Goal: Information Seeking & Learning: Find contact information

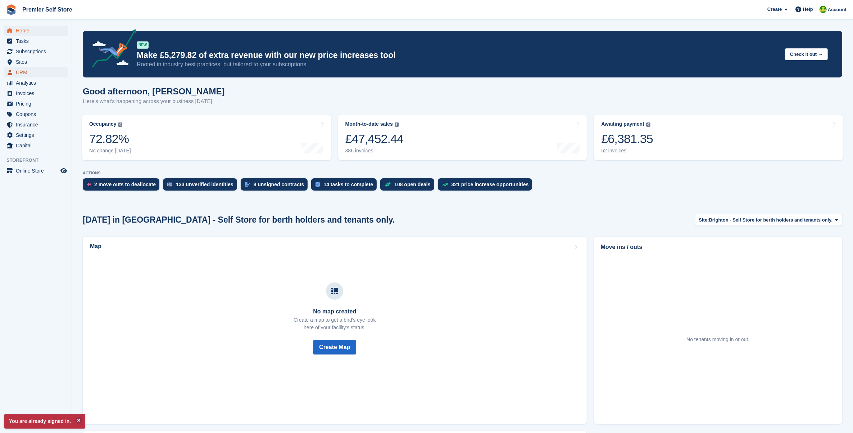
click at [36, 68] on span "CRM" at bounding box center [37, 72] width 43 height 10
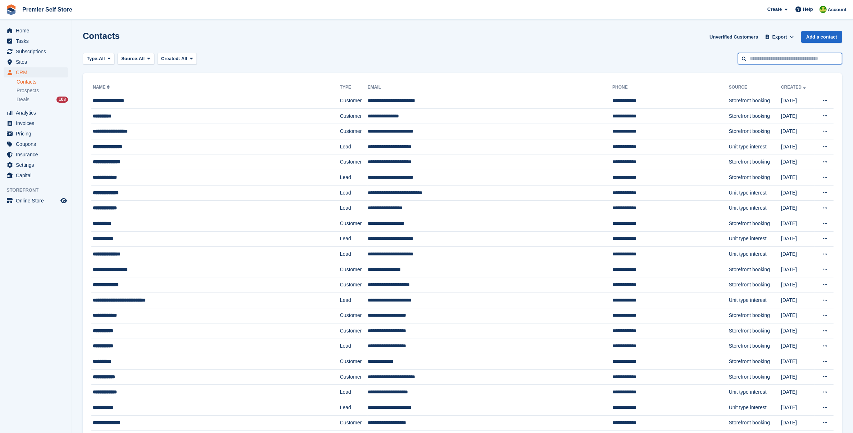
click at [778, 61] on input "text" at bounding box center [790, 59] width 104 height 12
type input "****"
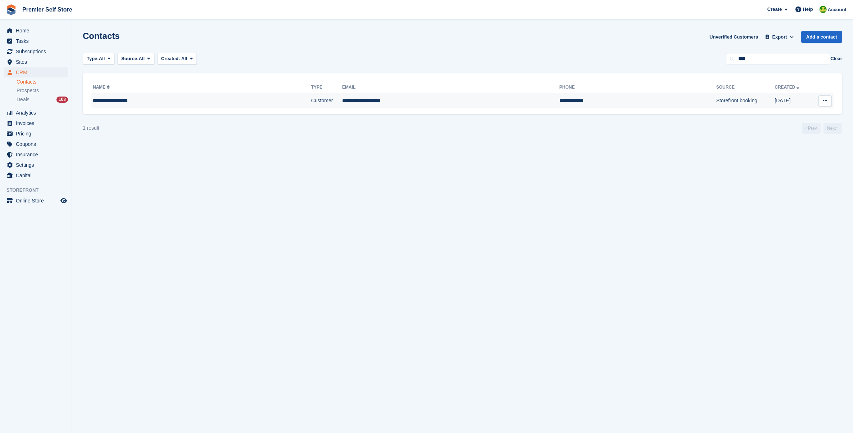
click at [121, 100] on div "**********" at bounding box center [169, 101] width 153 height 8
click at [105, 99] on div "**********" at bounding box center [169, 101] width 153 height 8
click at [184, 98] on div "**********" at bounding box center [169, 101] width 153 height 8
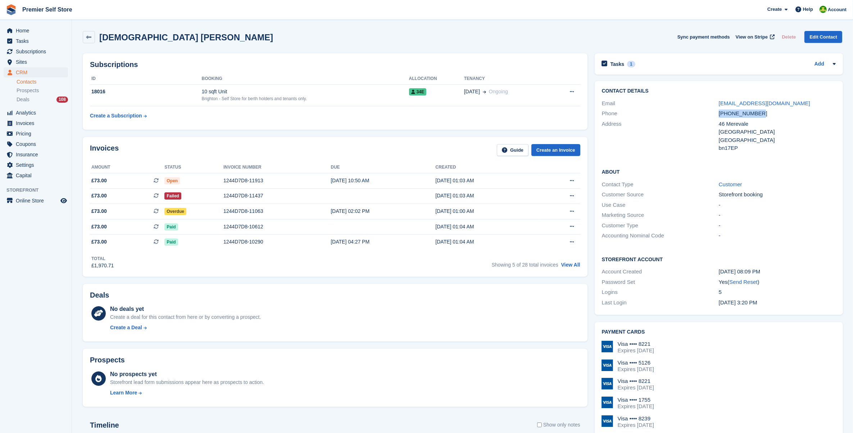
drag, startPoint x: 713, startPoint y: 119, endPoint x: 716, endPoint y: 115, distance: 4.8
click at [716, 115] on div "Phone [PHONE_NUMBER]" at bounding box center [719, 113] width 234 height 10
drag, startPoint x: 716, startPoint y: 115, endPoint x: 731, endPoint y: 115, distance: 14.8
copy div "[PHONE_NUMBER]"
click at [741, 123] on div "46 Merevale" at bounding box center [777, 124] width 117 height 8
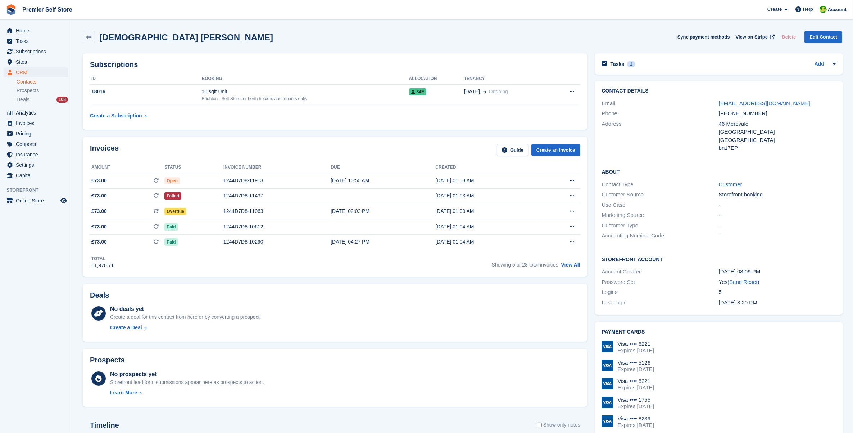
click at [692, 126] on div "Address" at bounding box center [660, 136] width 117 height 32
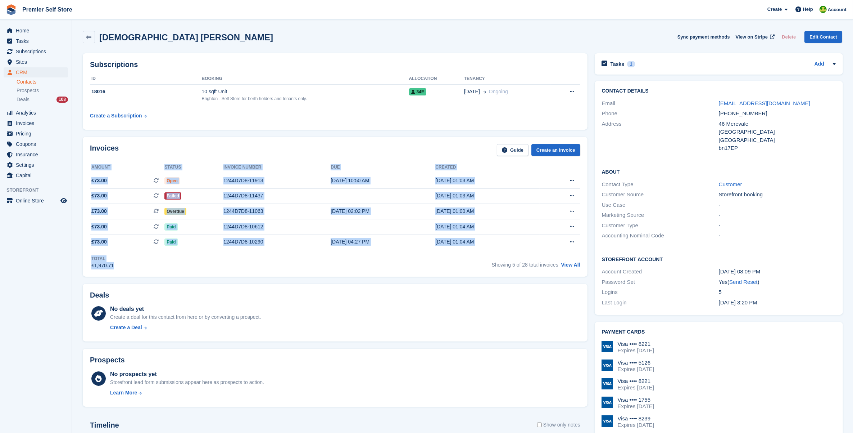
drag, startPoint x: 168, startPoint y: 147, endPoint x: 318, endPoint y: 271, distance: 194.8
click at [318, 271] on div "Invoices Guide Create an Invoice Amount Status Invoice number Due Created £73.0…" at bounding box center [335, 207] width 505 height 140
drag, startPoint x: 318, startPoint y: 271, endPoint x: 331, endPoint y: 271, distance: 13.0
click at [330, 271] on div "Invoices Guide Create an Invoice Amount Status Invoice number Due Created £73.0…" at bounding box center [335, 207] width 505 height 140
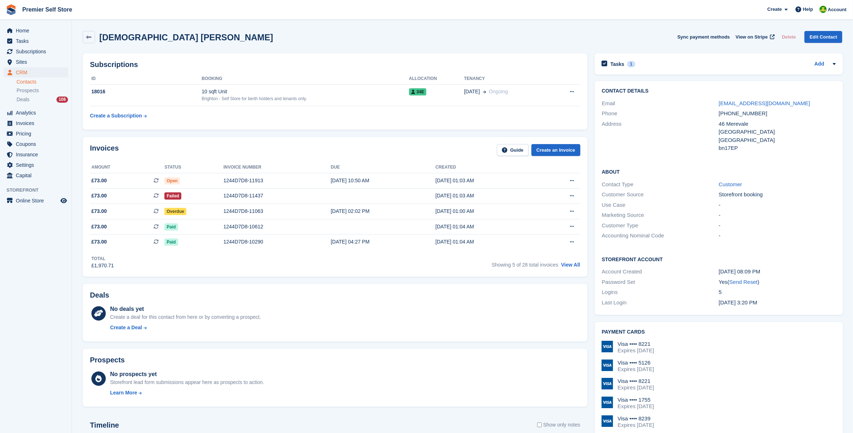
scroll to position [270, 0]
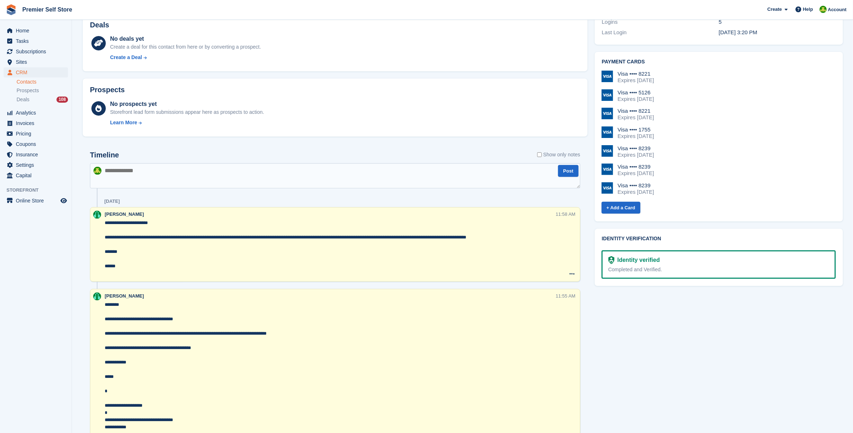
click at [150, 177] on textarea at bounding box center [335, 175] width 490 height 25
type textarea "*"
paste textarea "**********"
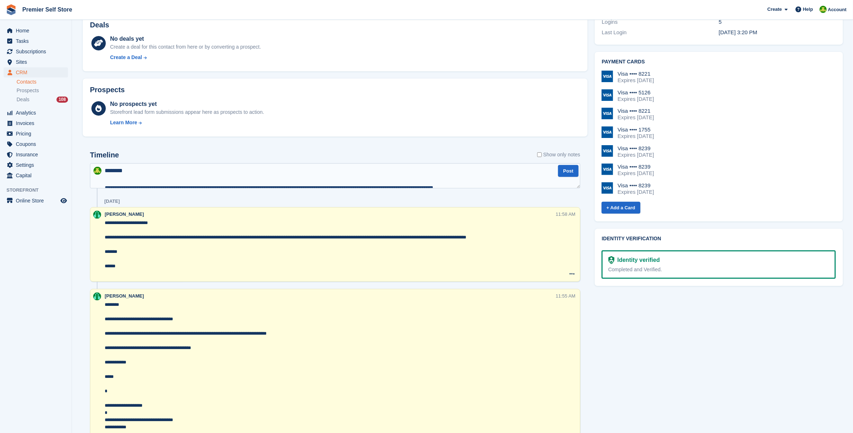
scroll to position [47, 0]
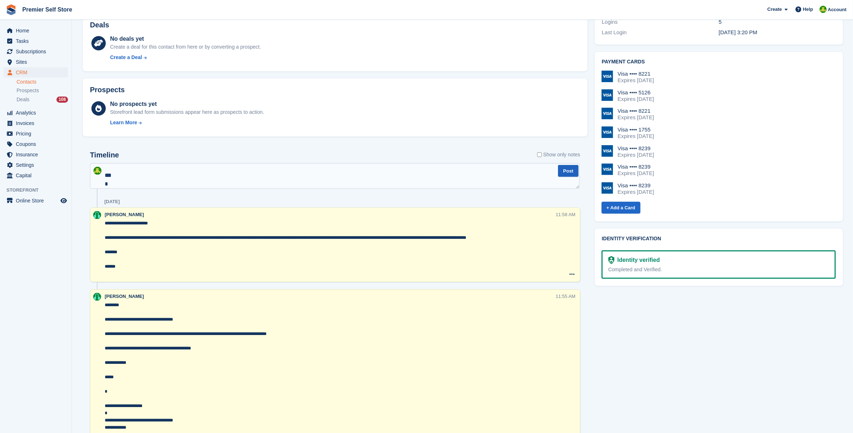
type textarea "**********"
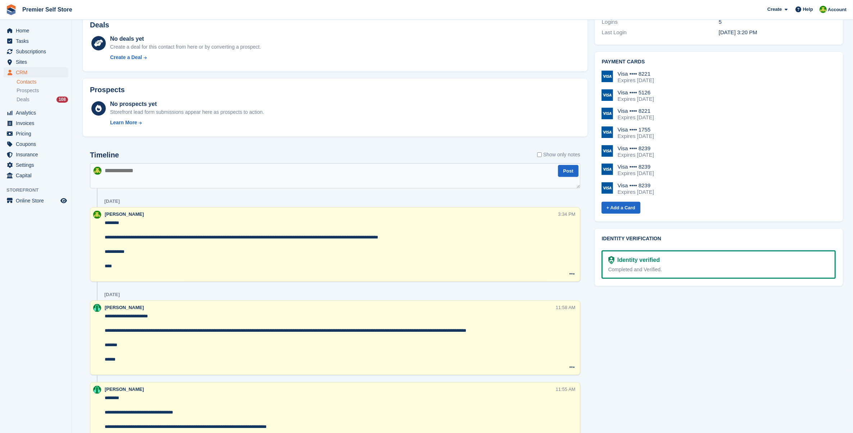
drag, startPoint x: 132, startPoint y: 246, endPoint x: 123, endPoint y: 218, distance: 28.6
click at [123, 218] on div "**********" at bounding box center [331, 245] width 453 height 68
click at [147, 243] on textarea "**********" at bounding box center [331, 248] width 453 height 58
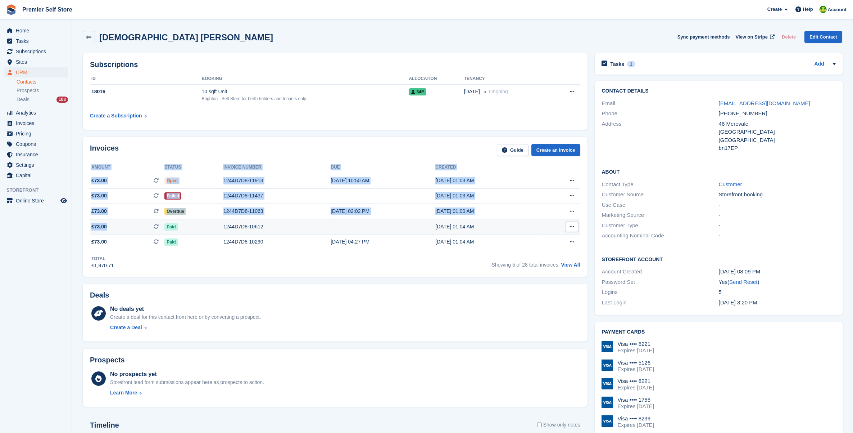
drag, startPoint x: 85, startPoint y: 172, endPoint x: 107, endPoint y: 222, distance: 54.1
click at [107, 222] on div "Invoices Guide Create an Invoice Amount Status Invoice number Due Created £73.0…" at bounding box center [335, 207] width 505 height 140
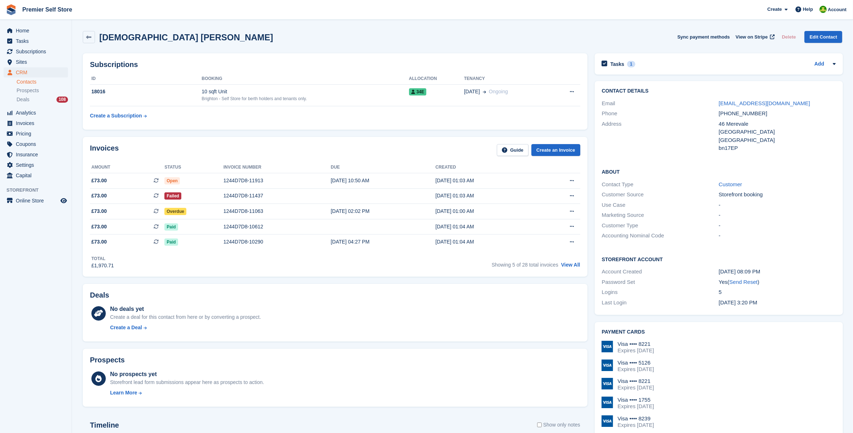
drag, startPoint x: 107, startPoint y: 222, endPoint x: 313, endPoint y: 325, distance: 230.9
click at [313, 325] on div "No deals yet Create a deal for this contact from here or by converting a prospe…" at bounding box center [345, 319] width 470 height 30
drag, startPoint x: 188, startPoint y: 178, endPoint x: 186, endPoint y: 213, distance: 34.2
click at [186, 213] on tbody "£73.00 This is a recurring subscription invoice. Open 1244D7D8-11913 [DATE] 10:…" at bounding box center [335, 211] width 490 height 76
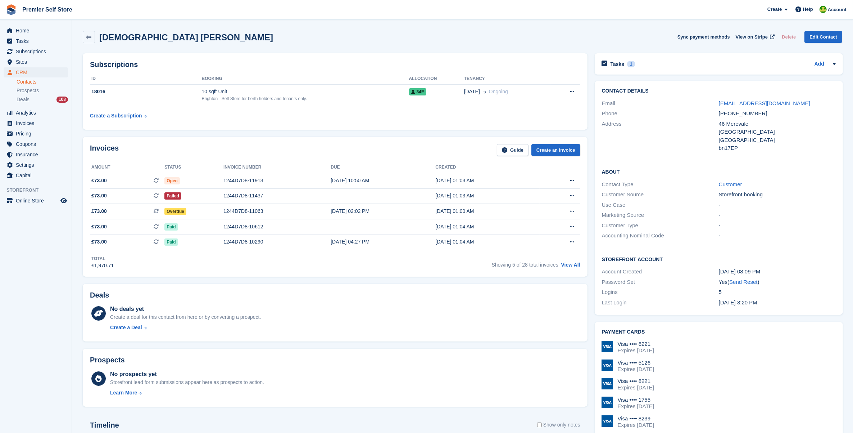
click at [747, 116] on div "[PHONE_NUMBER]" at bounding box center [777, 113] width 117 height 8
copy div "447310272911"
click at [774, 123] on div "46 Merevale" at bounding box center [777, 124] width 117 height 8
click at [751, 110] on div "[PHONE_NUMBER]" at bounding box center [777, 113] width 117 height 8
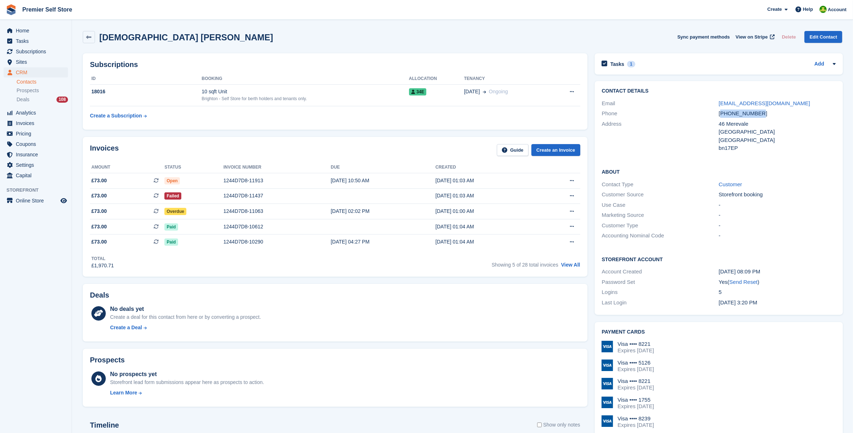
click at [751, 110] on div "[PHONE_NUMBER]" at bounding box center [777, 113] width 117 height 8
copy div "[PHONE_NUMBER]"
click at [723, 108] on div "Phone [PHONE_NUMBER]" at bounding box center [719, 113] width 234 height 10
click at [452, 49] on div "[DEMOGRAPHIC_DATA] [PERSON_NAME] Sync payment methods View on Stripe Delete Edi…" at bounding box center [462, 38] width 767 height 22
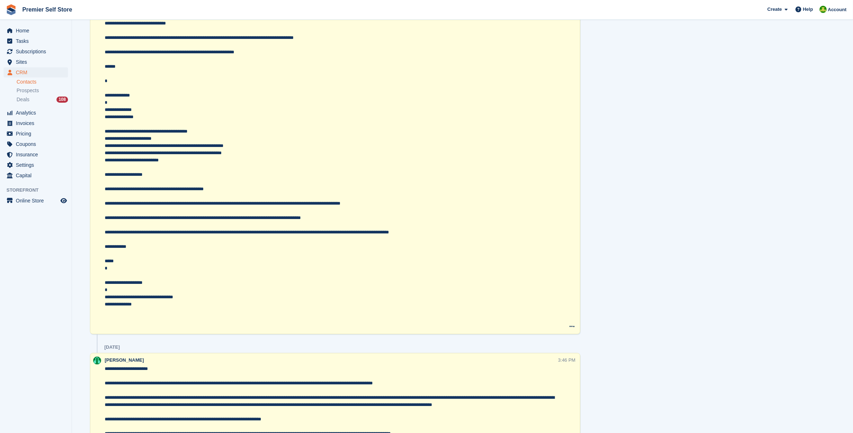
scroll to position [990, 0]
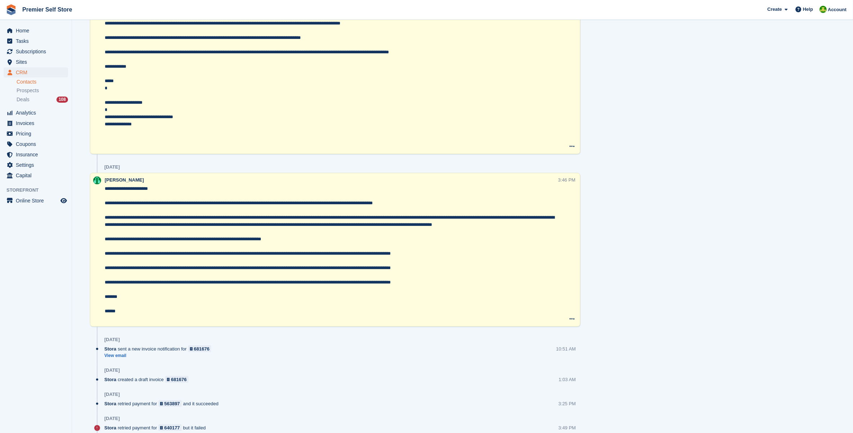
drag, startPoint x: 544, startPoint y: 285, endPoint x: 487, endPoint y: 231, distance: 79.2
click at [332, 207] on textarea at bounding box center [331, 253] width 453 height 137
